Goal: Transaction & Acquisition: Purchase product/service

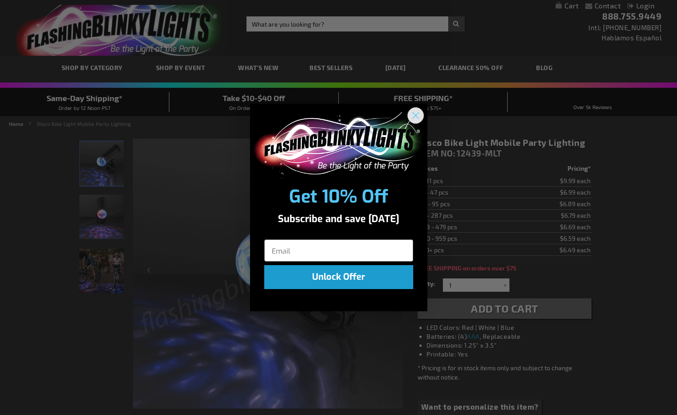
click at [423, 117] on button "Close dialog" at bounding box center [415, 115] width 16 height 16
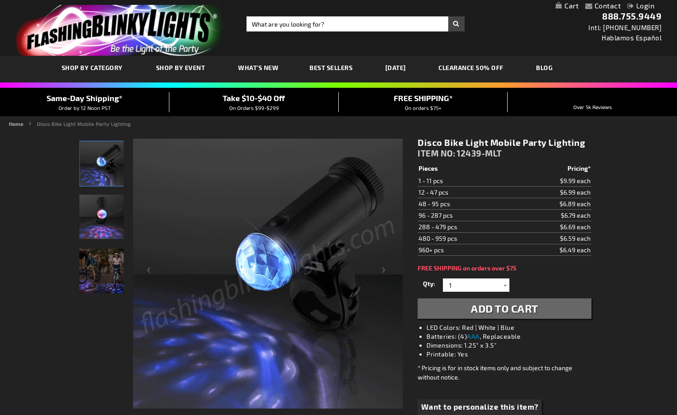
click at [101, 277] on img "Models displaying Light Up Disco Bike Mobile Party LED" at bounding box center [101, 271] width 44 height 44
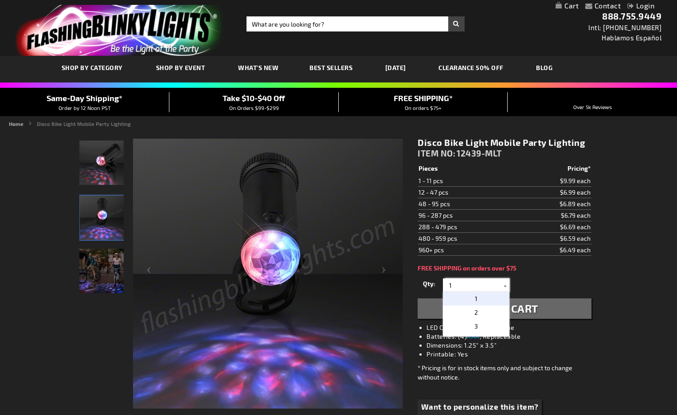
click at [475, 283] on input "1" at bounding box center [477, 284] width 64 height 13
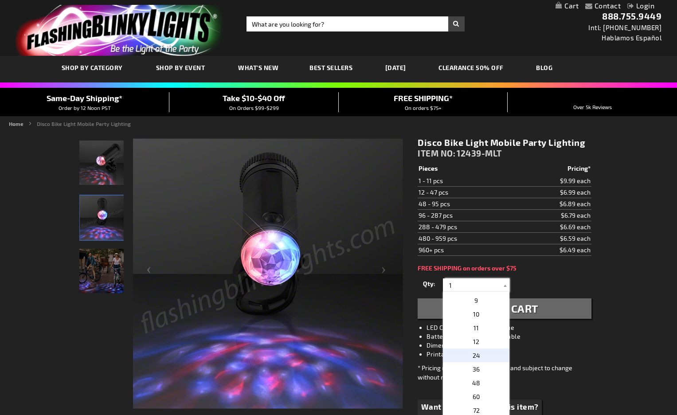
scroll to position [108, 0]
click at [480, 372] on p "36" at bounding box center [476, 370] width 66 height 14
type input "36"
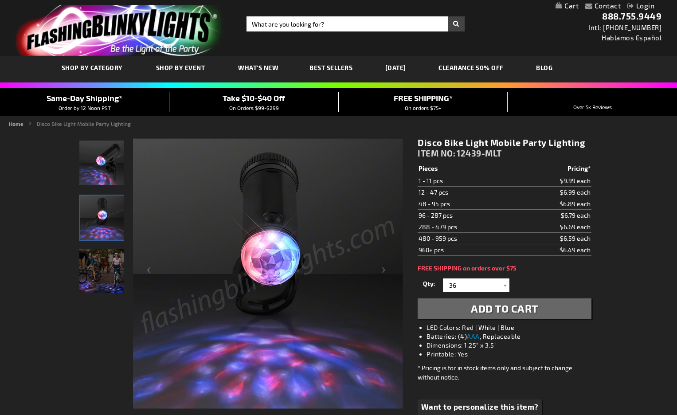
click at [521, 310] on span "Add to Cart" at bounding box center [504, 308] width 67 height 13
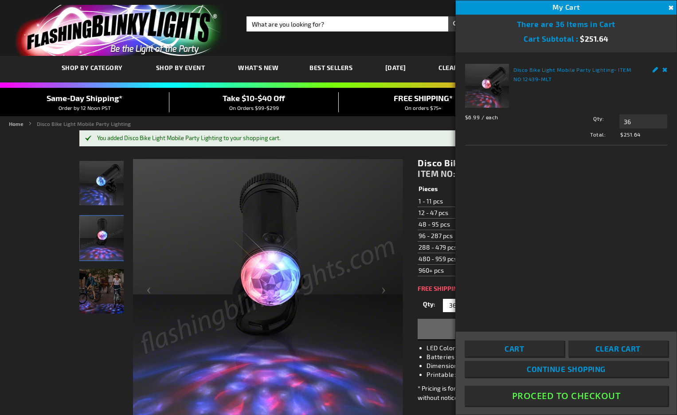
click at [554, 392] on button "Proceed To Checkout" at bounding box center [565, 396] width 203 height 20
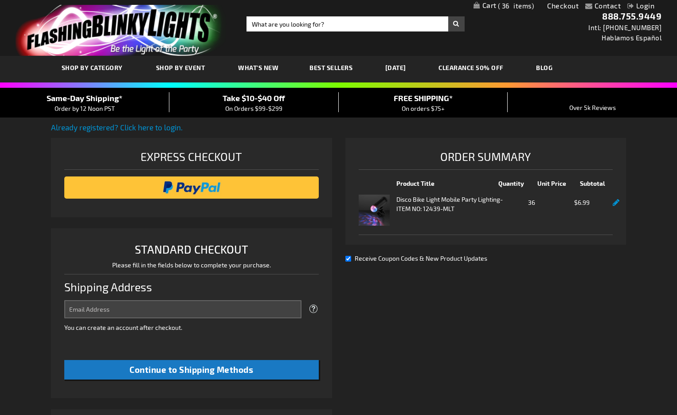
select select "US"
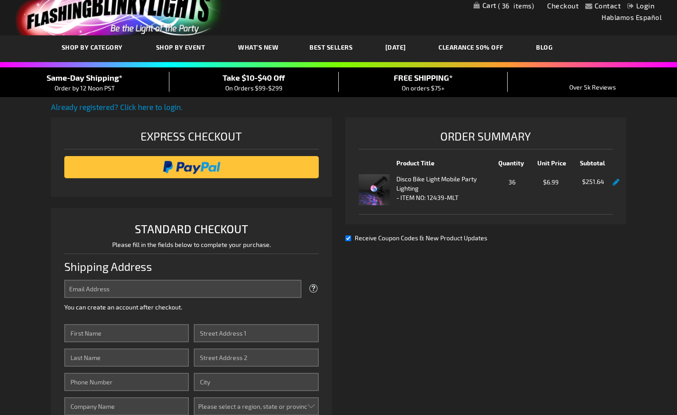
scroll to position [20, 0]
click at [478, 46] on link "CLEARANCE 50% OFF" at bounding box center [471, 47] width 78 height 30
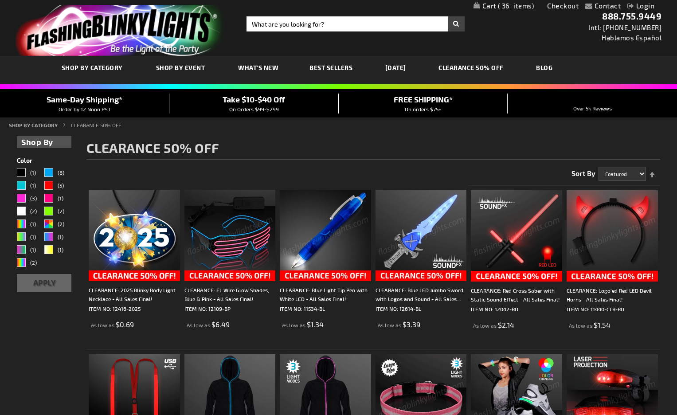
click at [334, 65] on span "Best Sellers" at bounding box center [330, 68] width 43 height 8
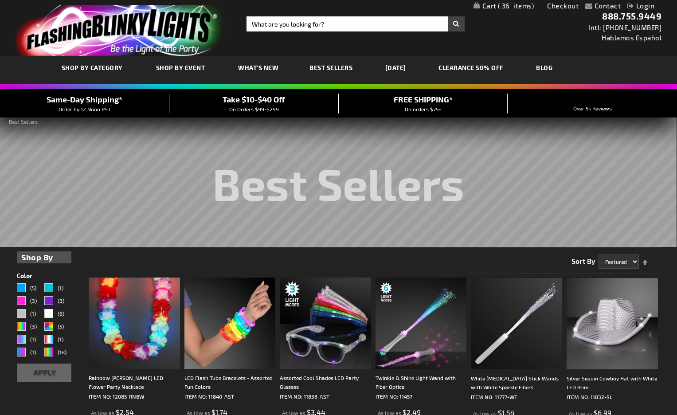
click at [503, 3] on span "36" at bounding box center [516, 6] width 36 height 8
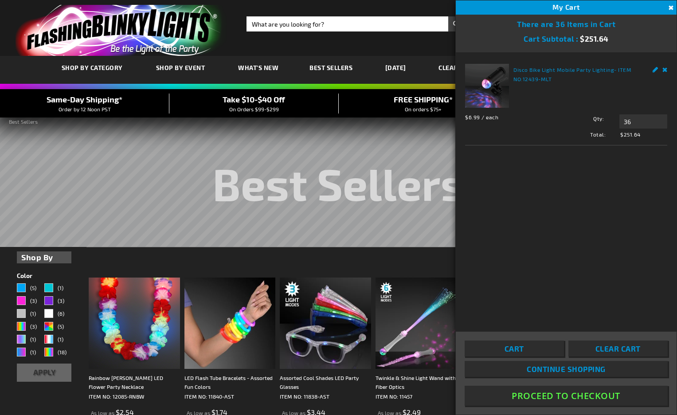
click at [555, 398] on button "Proceed To Checkout" at bounding box center [565, 396] width 203 height 20
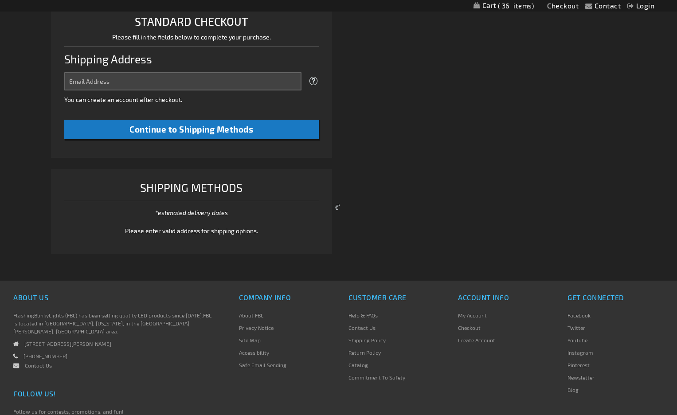
select select "US"
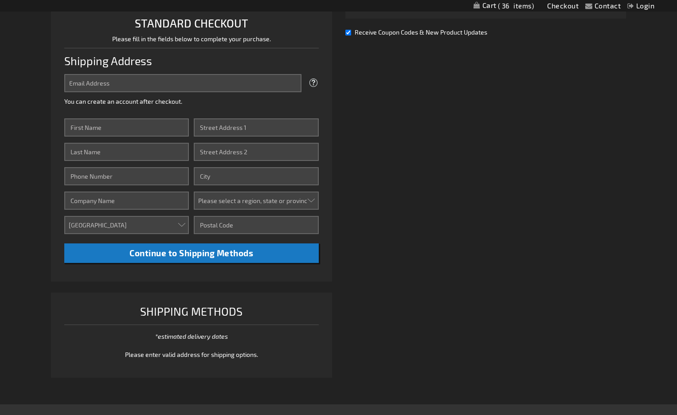
scroll to position [215, 0]
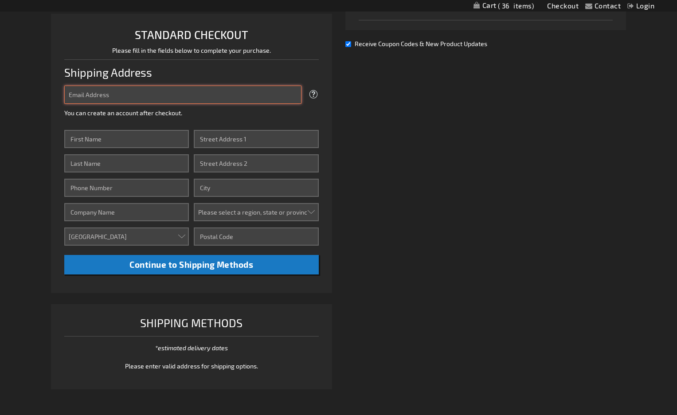
click at [121, 95] on input "Email Address" at bounding box center [182, 95] width 237 height 18
type input "chillrvrental@gmail.com"
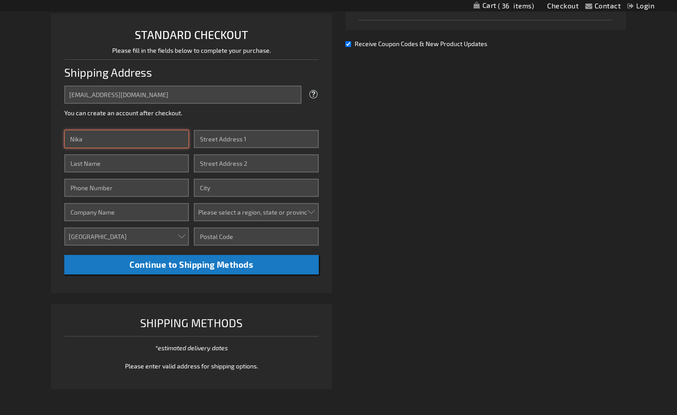
type input "Nika"
type input "Shneyder"
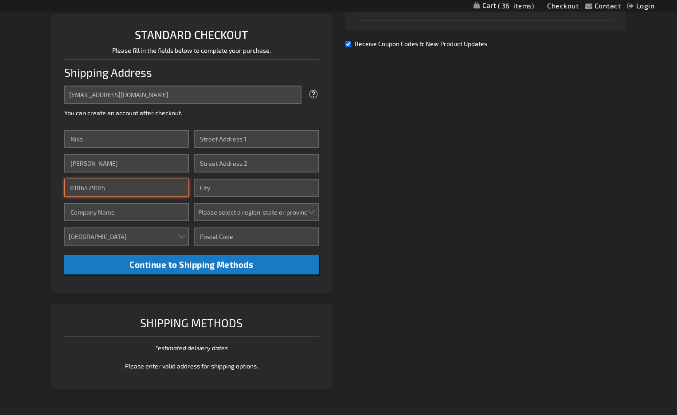
type input "8186429185"
click at [235, 150] on div "Street Address: Line 1 Street Address: Line 2" at bounding box center [256, 151] width 125 height 43
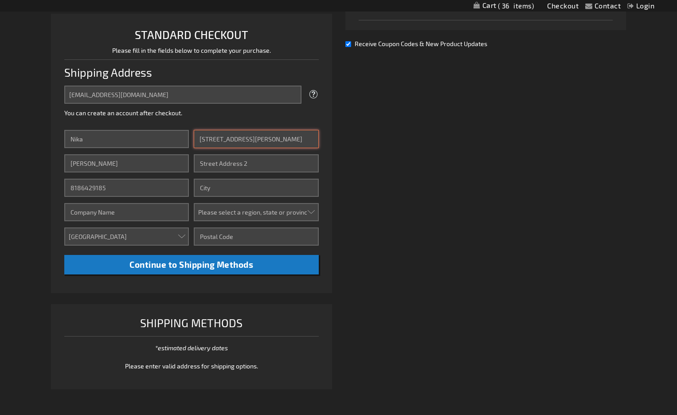
type input "10420 De Soto Ave"
click at [372, 164] on div "Already registered? Click here to login. Shipping Review & Payments Estimated T…" at bounding box center [338, 152] width 575 height 491
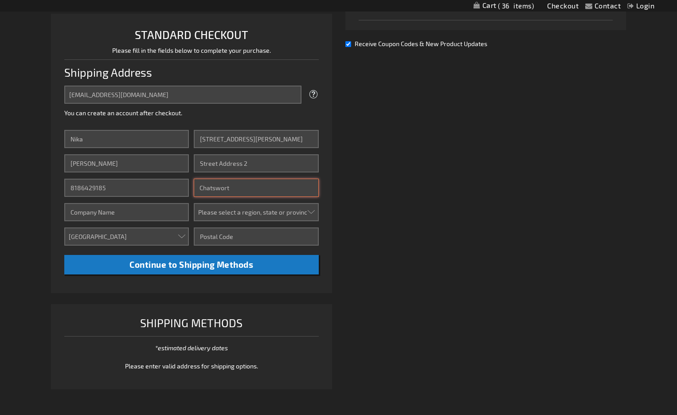
type input "Chatsworth"
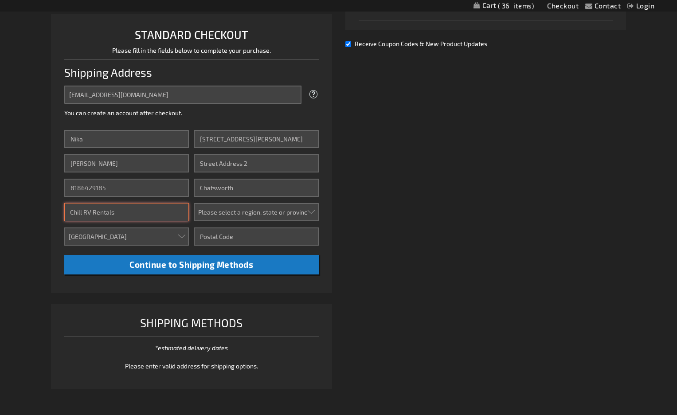
type input "Chill RV Rentals"
select select "12"
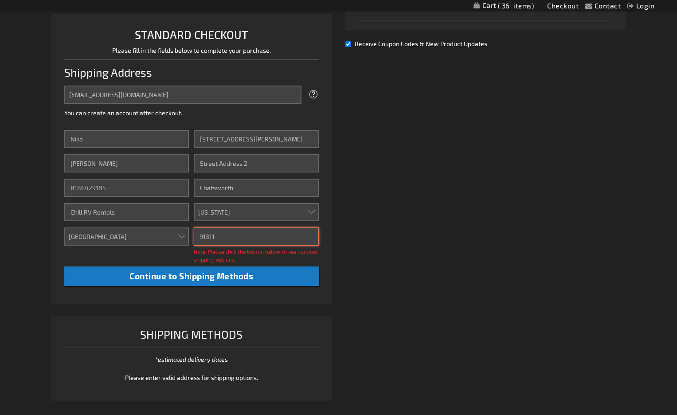
type input "91311"
click at [396, 271] on div "Already registered? Click here to login. Shipping Review & Payments Estimated T…" at bounding box center [338, 158] width 575 height 502
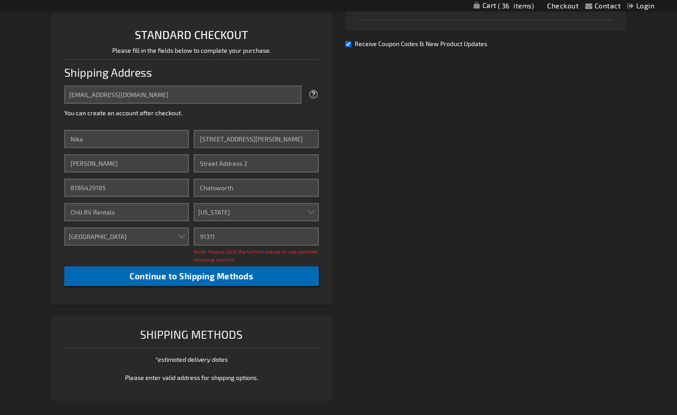
click at [218, 277] on span "Continue to Shipping Methods" at bounding box center [191, 276] width 124 height 10
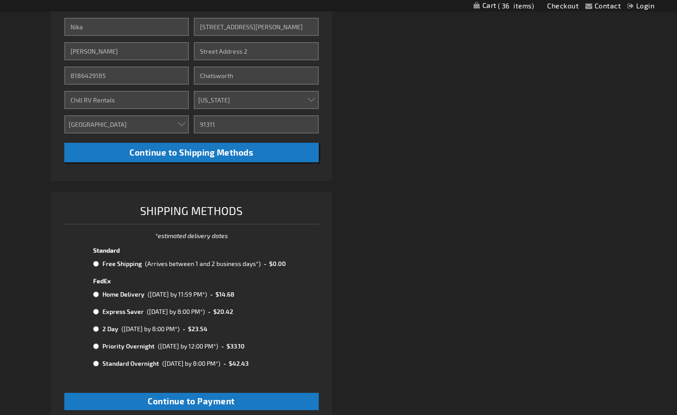
scroll to position [331, 0]
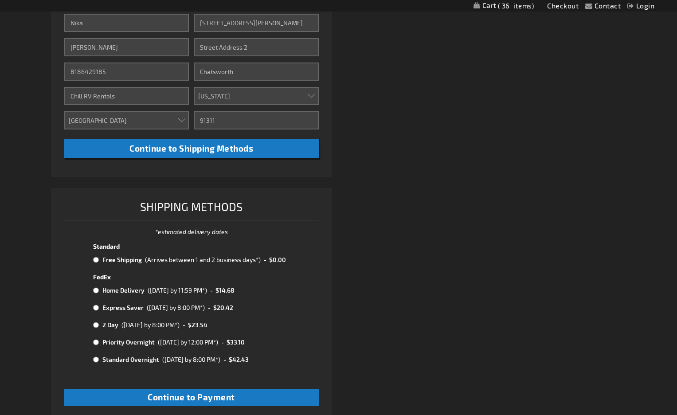
click at [124, 340] on td "Priority Overnight" at bounding box center [127, 342] width 55 height 12
radio input "true"
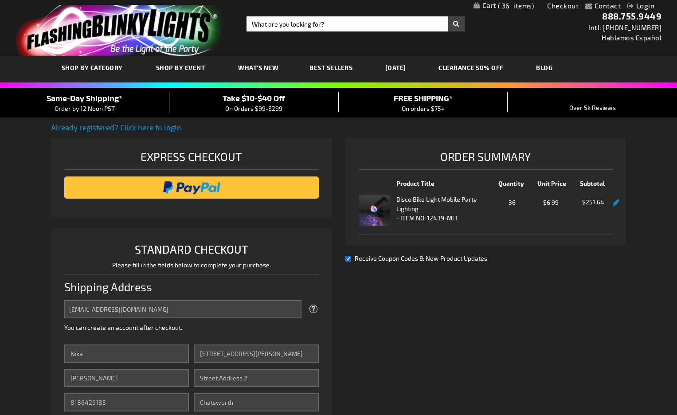
scroll to position [0, 0]
click at [351, 259] on div "Receive Coupon Codes & New Product Updates" at bounding box center [485, 258] width 281 height 9
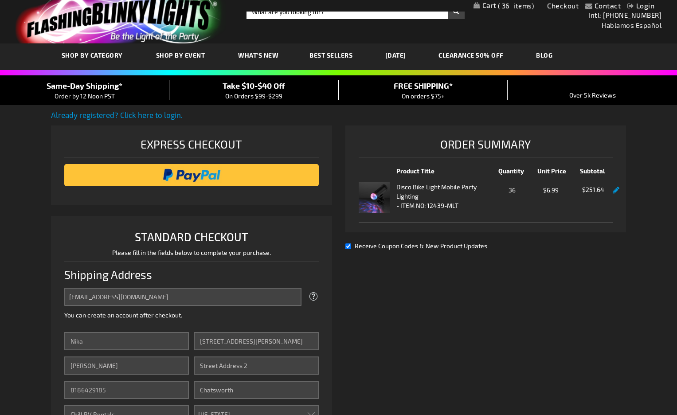
scroll to position [13, 0]
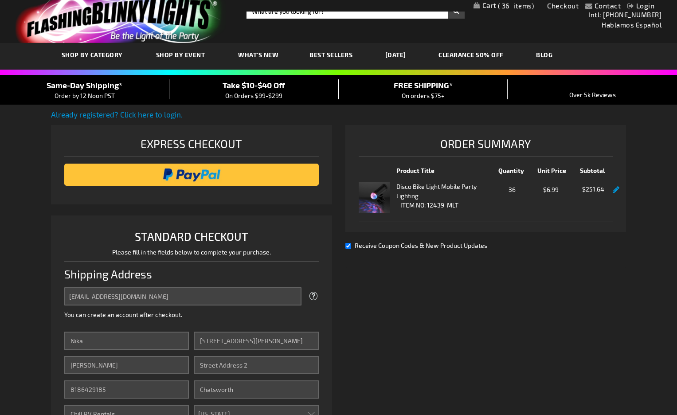
click at [348, 242] on div "Receive Coupon Codes & New Product Updates" at bounding box center [485, 245] width 281 height 9
click at [351, 248] on div "Receive Coupon Codes & New Product Updates" at bounding box center [485, 245] width 281 height 9
click at [349, 250] on div "Order Summary Product Title Quantity Unit Price Subtotal Disco Bike Light Mobil…" at bounding box center [485, 196] width 281 height 143
click at [348, 248] on input "Receive Coupon Codes & New Product Updates" at bounding box center [348, 246] width 6 height 6
checkbox input "false"
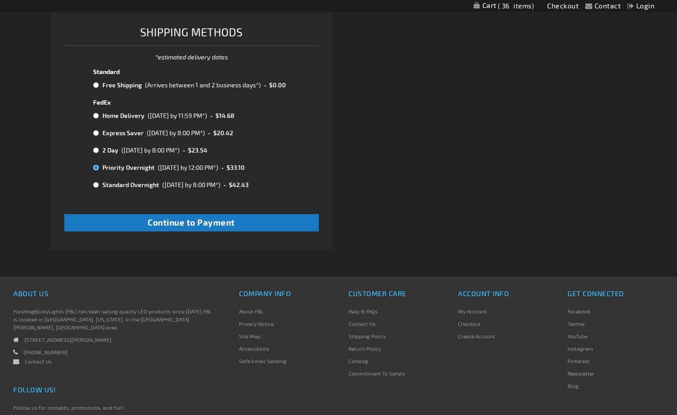
scroll to position [516, 0]
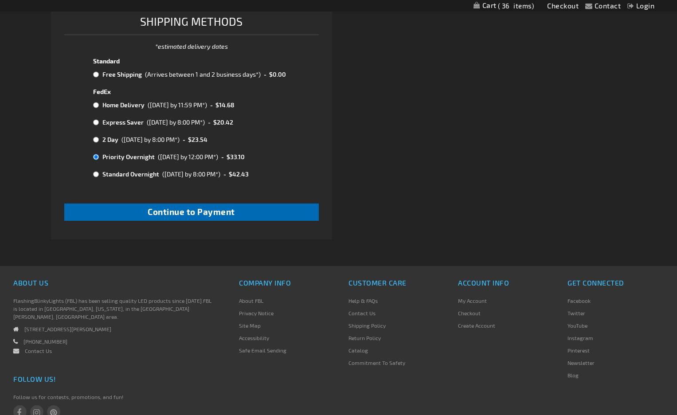
click at [243, 203] on button "Continue to Payment" at bounding box center [191, 211] width 254 height 17
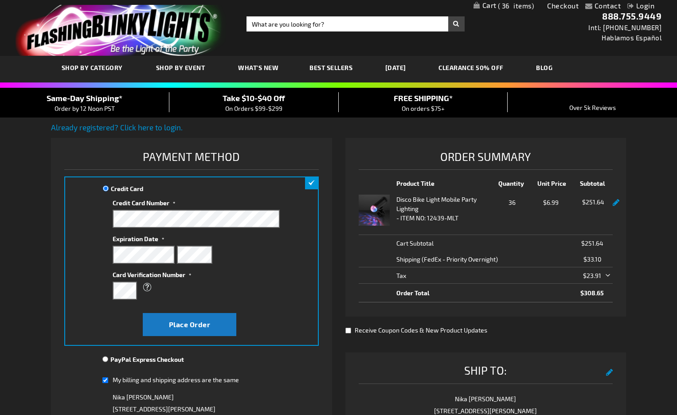
click at [272, 104] on div "Take $10-$40 Off On Orders $99-$299" at bounding box center [253, 102] width 169 height 21
click at [276, 97] on span "Take $10-$40 Off" at bounding box center [253, 98] width 62 height 10
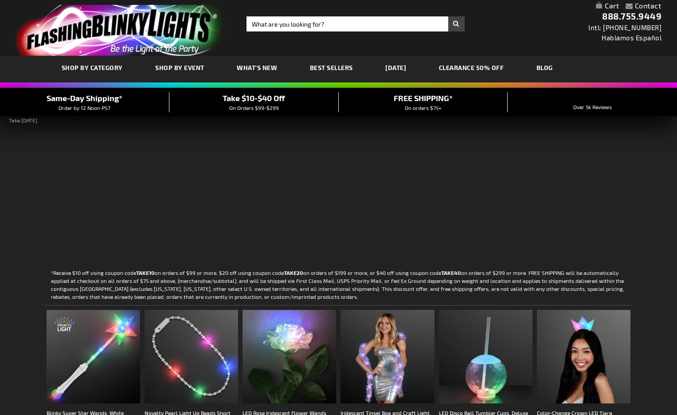
click at [264, 104] on div "Take $10-$40 Off On Orders $99-$299" at bounding box center [253, 102] width 169 height 20
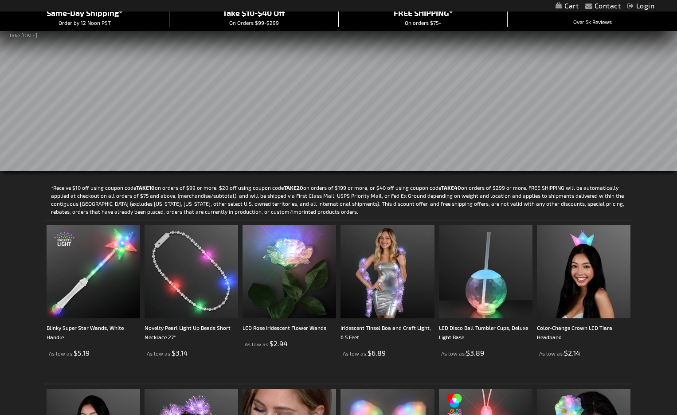
scroll to position [88, 0]
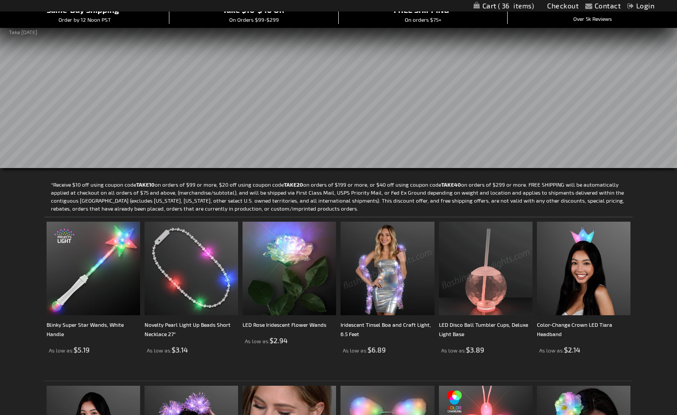
click at [391, 259] on img at bounding box center [387, 269] width 94 height 94
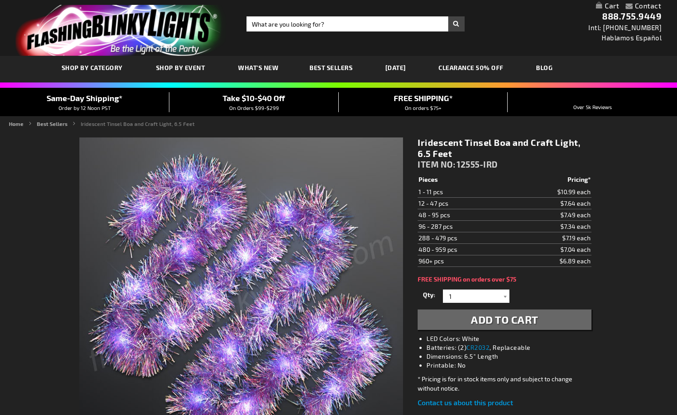
click at [261, 70] on span "What's New" at bounding box center [258, 68] width 40 height 8
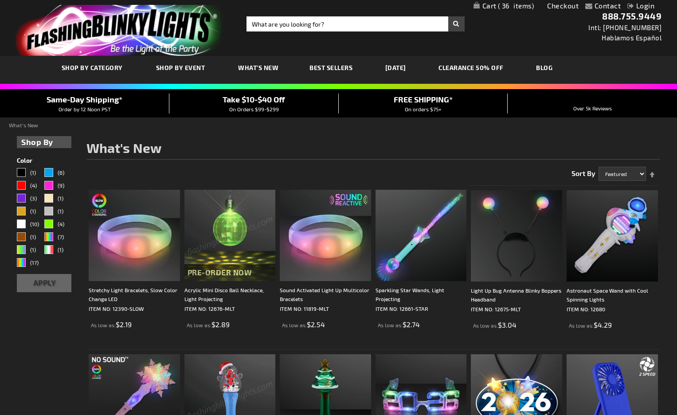
click at [557, 71] on link "BLOG" at bounding box center [544, 68] width 30 height 30
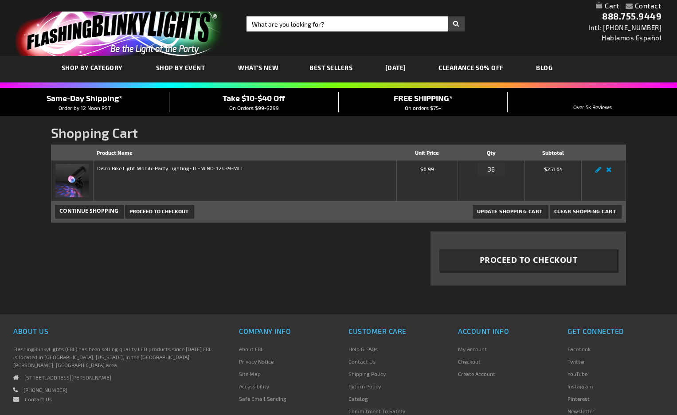
click at [518, 262] on span "Proceed to Checkout" at bounding box center [529, 259] width 98 height 11
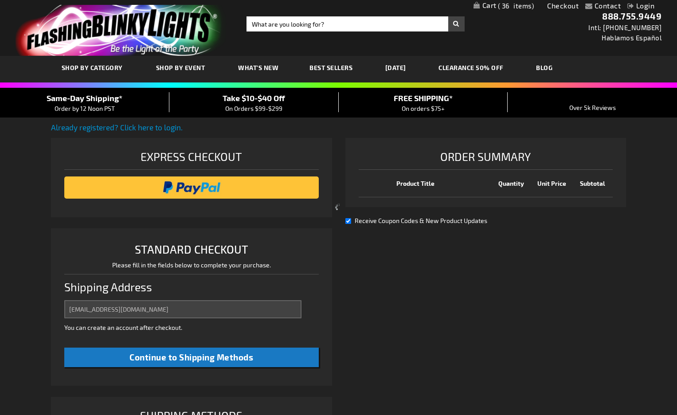
scroll to position [228, 0]
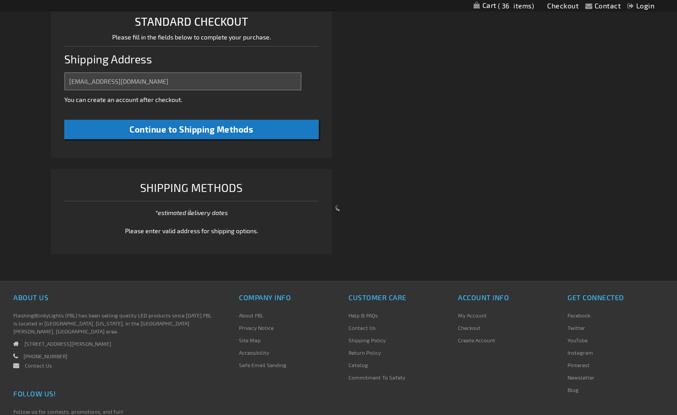
select select "US"
select select "12"
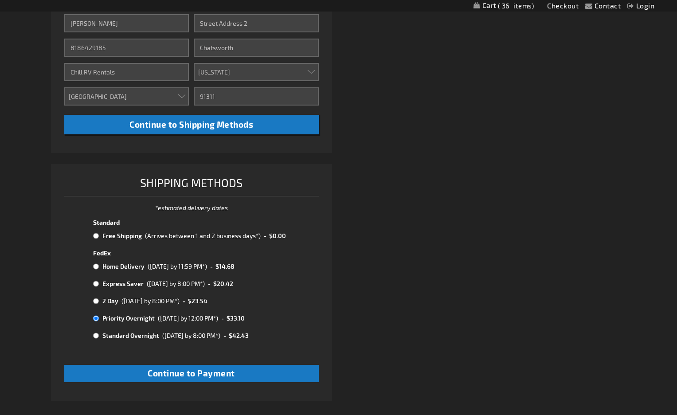
scroll to position [382, 0]
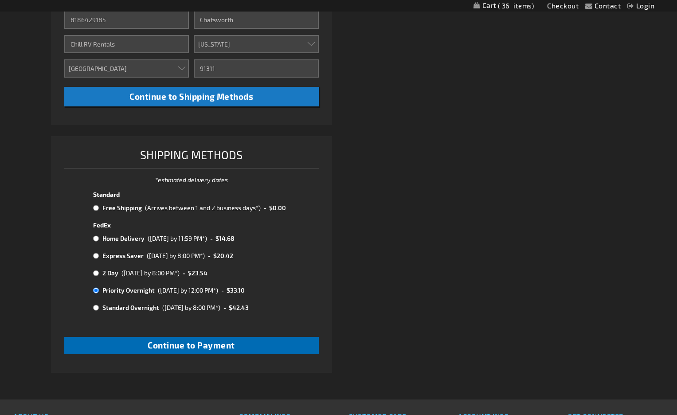
click at [221, 340] on span "Continue to Payment" at bounding box center [191, 345] width 87 height 10
checkbox input "true"
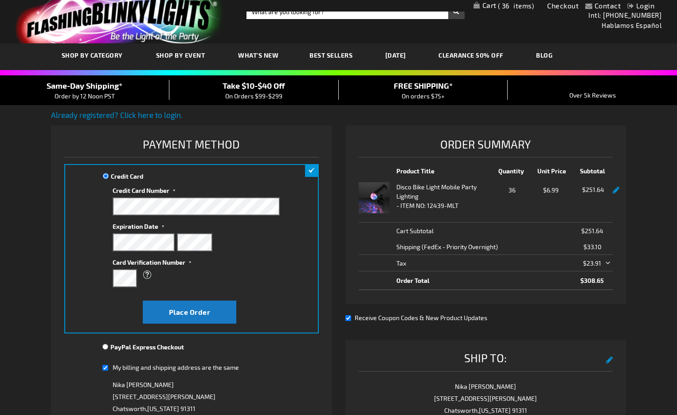
scroll to position [13, 0]
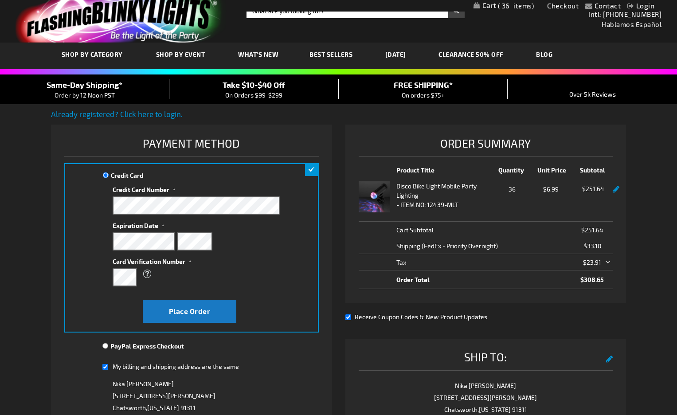
click at [651, 231] on div "Contact Compare Products Checkout Login Skip to Content My Cart 36 36 items My …" at bounding box center [338, 381] width 677 height 789
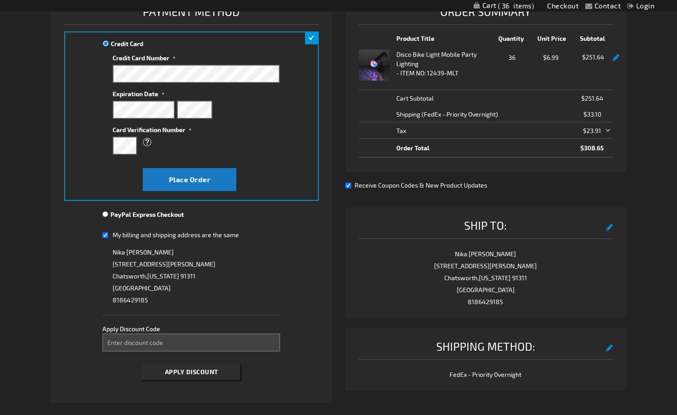
scroll to position [143, 0]
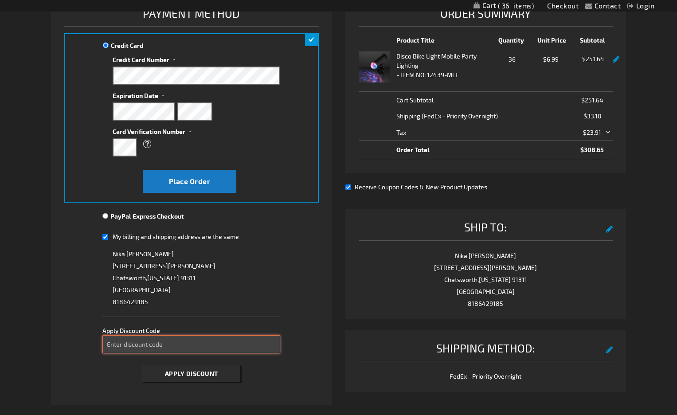
click at [199, 348] on input "Enter discount code" at bounding box center [191, 344] width 178 height 18
paste input "BKFRY20"
click at [199, 371] on span "Apply Discount" at bounding box center [191, 374] width 53 height 8
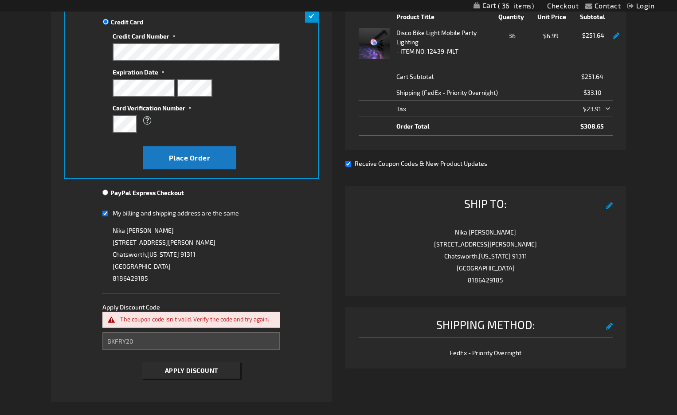
scroll to position [167, 0]
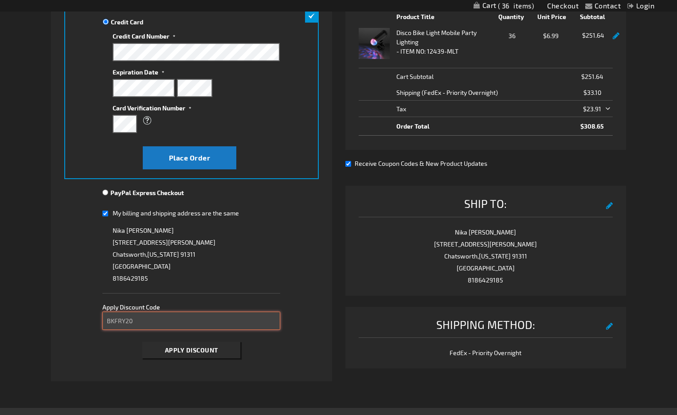
click at [116, 317] on input "BKFRY20" at bounding box center [191, 321] width 178 height 18
paste input "RIGHT15"
click at [186, 356] on button "Apply Discount" at bounding box center [191, 350] width 98 height 16
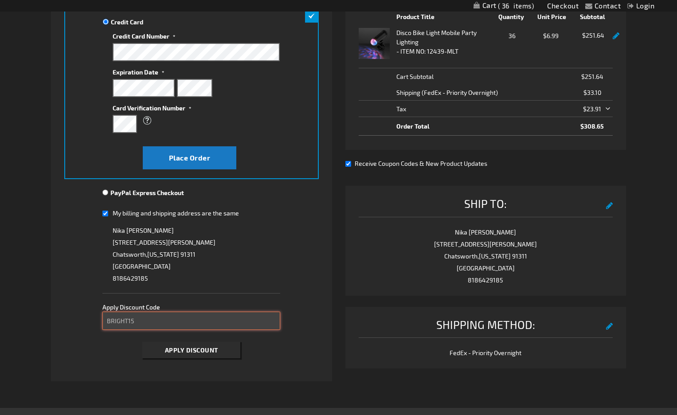
click at [130, 317] on input "BRIGHT15" at bounding box center [191, 321] width 178 height 18
paste input "TAKE40"
click at [191, 349] on button "Apply Discount" at bounding box center [191, 350] width 98 height 16
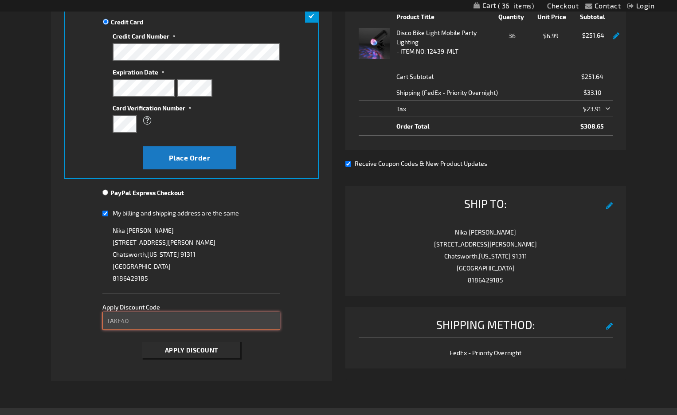
click at [139, 320] on input "TAKE40" at bounding box center [191, 321] width 178 height 18
paste input "2"
type input "TAKE20"
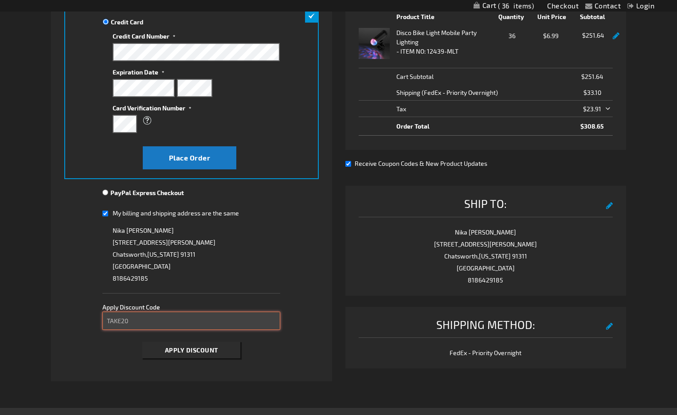
click at [191, 349] on button "Apply Discount" at bounding box center [191, 350] width 98 height 16
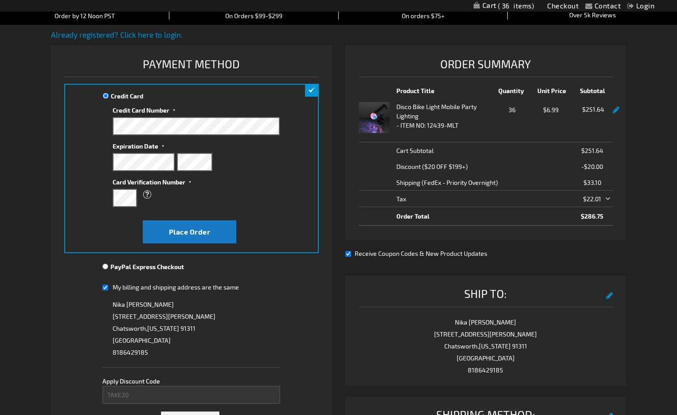
scroll to position [99, 0]
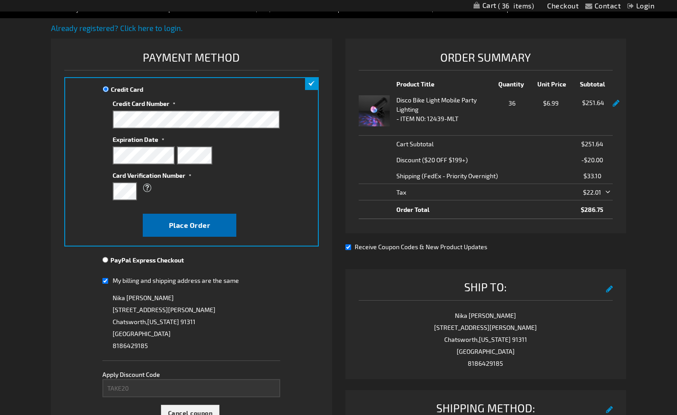
click at [202, 229] on button "Place Order" at bounding box center [190, 225] width 94 height 23
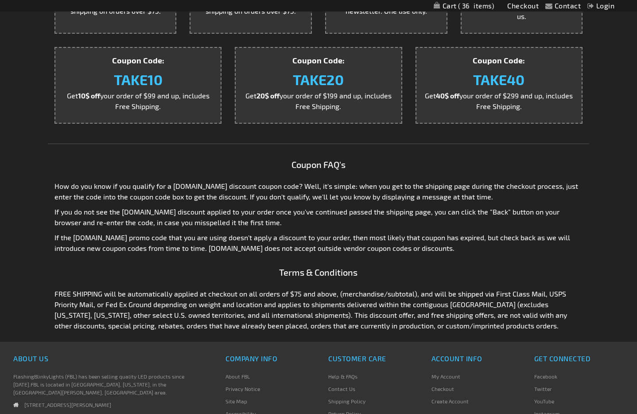
scroll to position [397, 0]
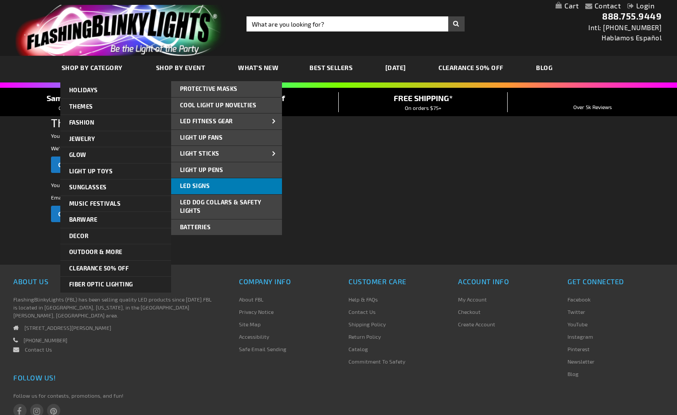
click at [253, 185] on link "LED Signs" at bounding box center [226, 186] width 111 height 16
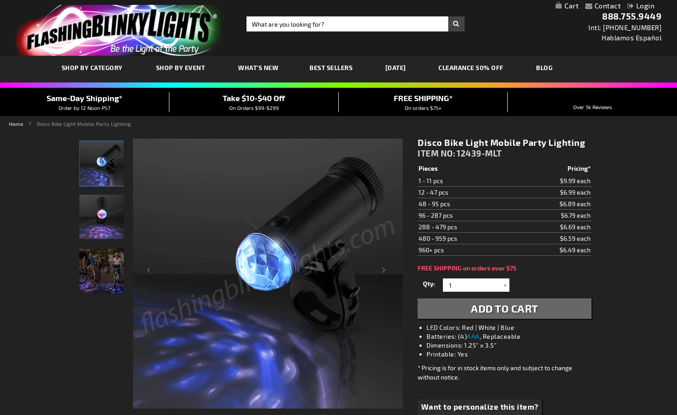
click at [577, 144] on h1 "Disco Bike Light Mobile Party Lighting" at bounding box center [503, 142] width 173 height 11
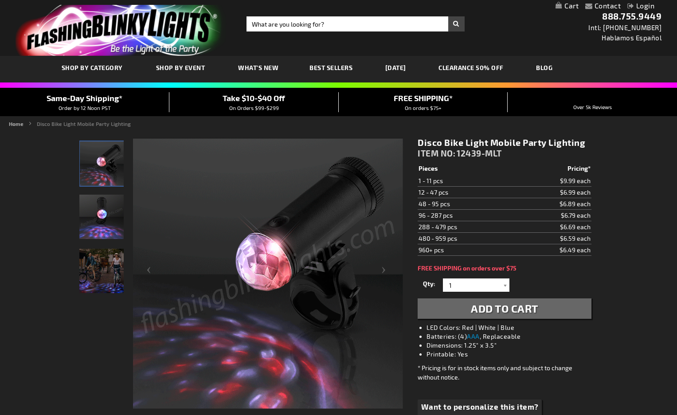
click at [97, 276] on img "Models displaying Light Up Disco Bike Mobile Party LED" at bounding box center [101, 271] width 44 height 44
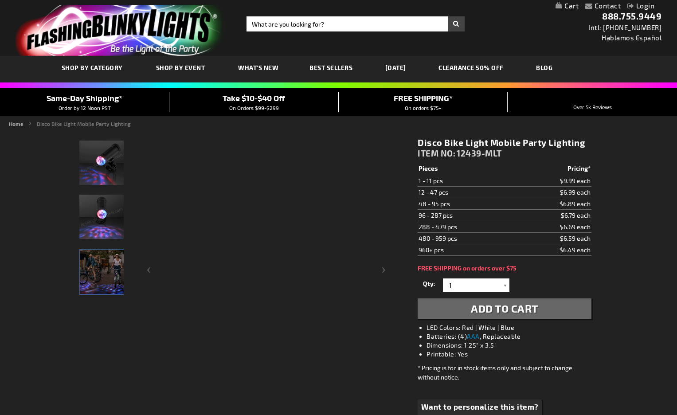
click at [105, 268] on img "Models displaying Light Up Disco Bike Mobile Party LED" at bounding box center [102, 272] width 44 height 44
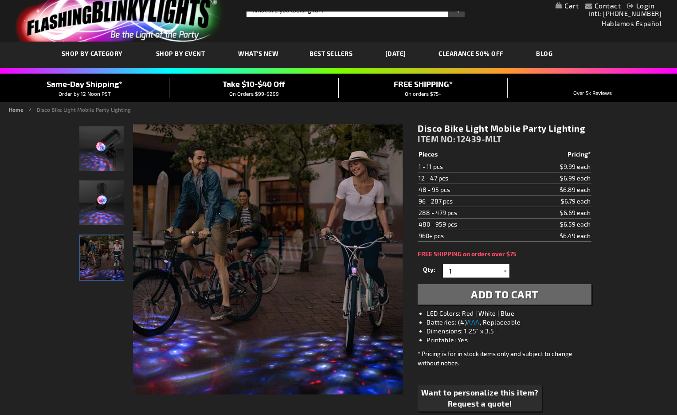
scroll to position [14, 0]
click at [101, 155] on img "Light Up Disco Bike Mobile Party LED" at bounding box center [101, 148] width 44 height 44
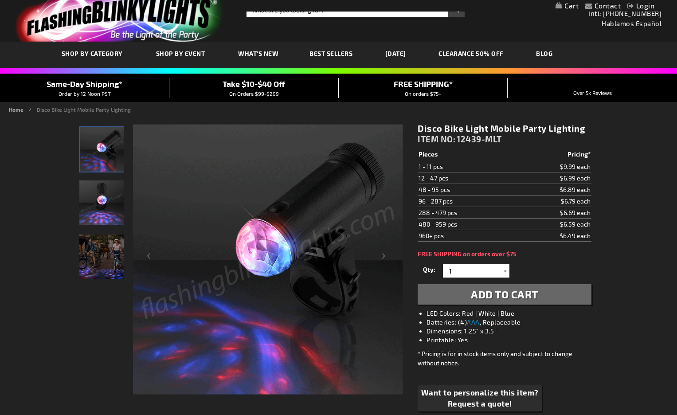
click at [507, 128] on h1 "Disco Bike Light Mobile Party Lighting" at bounding box center [503, 128] width 173 height 11
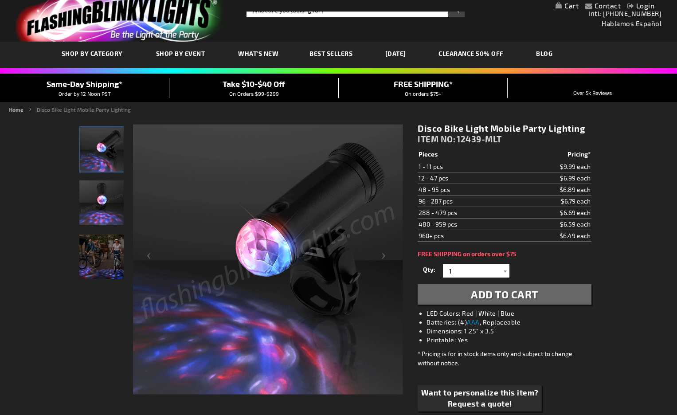
drag, startPoint x: 594, startPoint y: 127, endPoint x: 417, endPoint y: 129, distance: 176.8
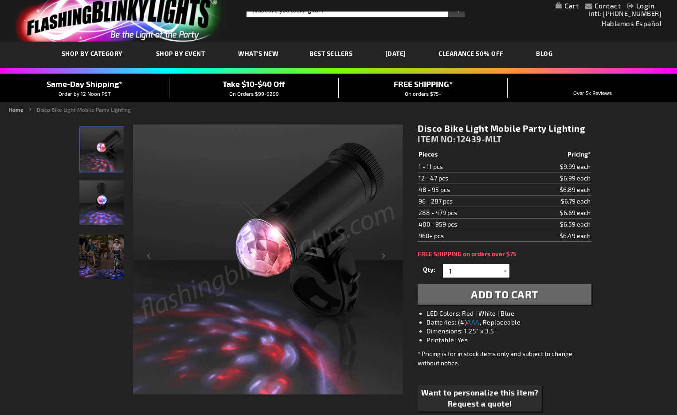
click at [417, 129] on div "Disco Bike Light Mobile Party Lighting ITEM NO: 12439-MLT $6.49 Pieces Pricing*…" at bounding box center [504, 274] width 187 height 317
copy h1 "Disco Bike Light Mobile Party Lighting"
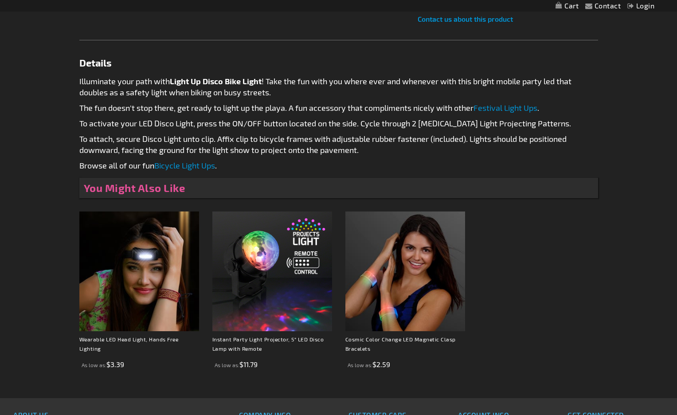
scroll to position [425, 0]
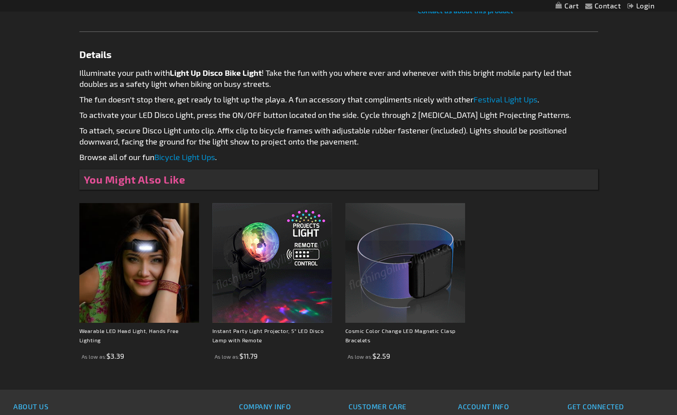
click at [188, 160] on link "Bicycle Light Ups" at bounding box center [184, 157] width 61 height 10
